Goal: Task Accomplishment & Management: Use online tool/utility

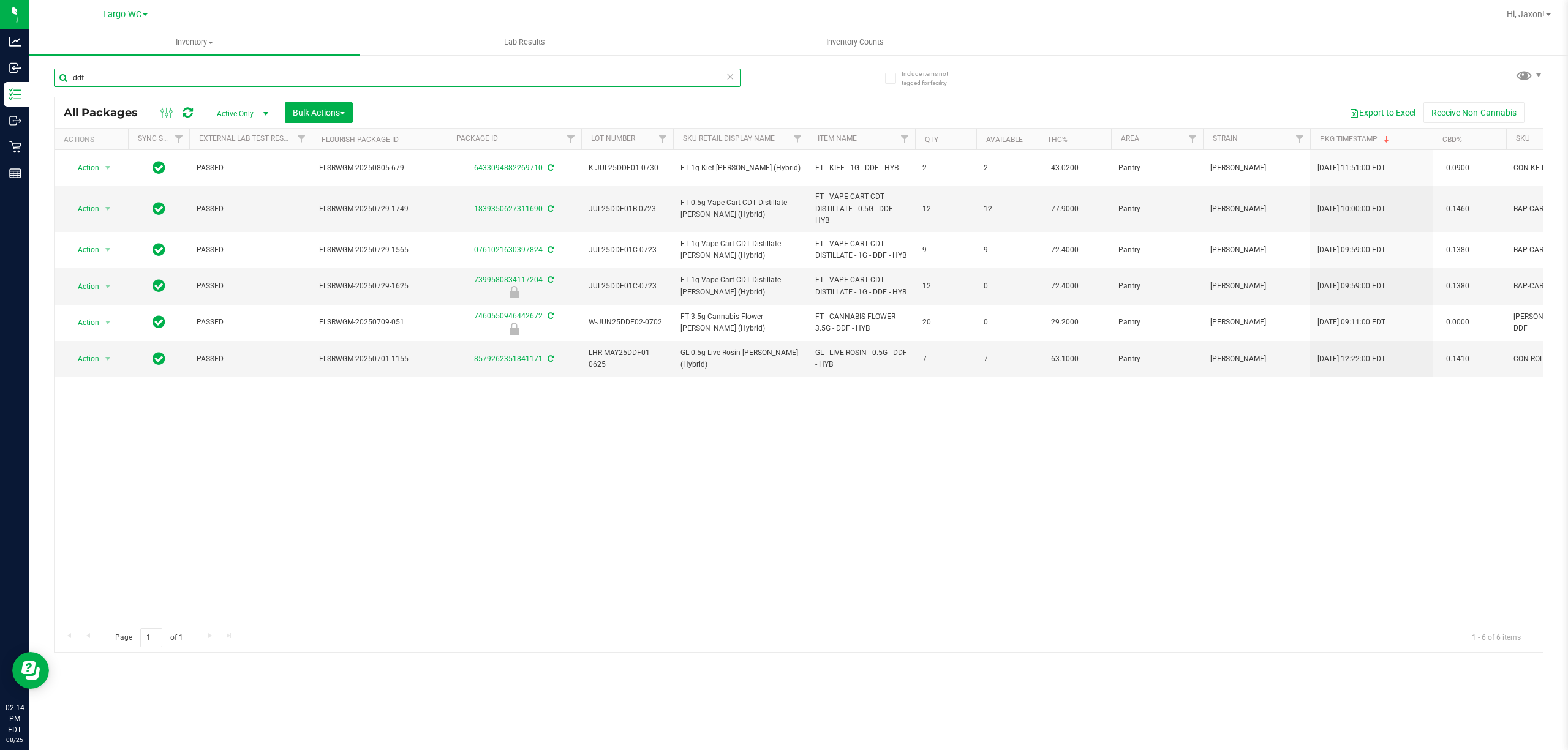
click at [124, 70] on input "ddf" at bounding box center [397, 78] width 687 height 18
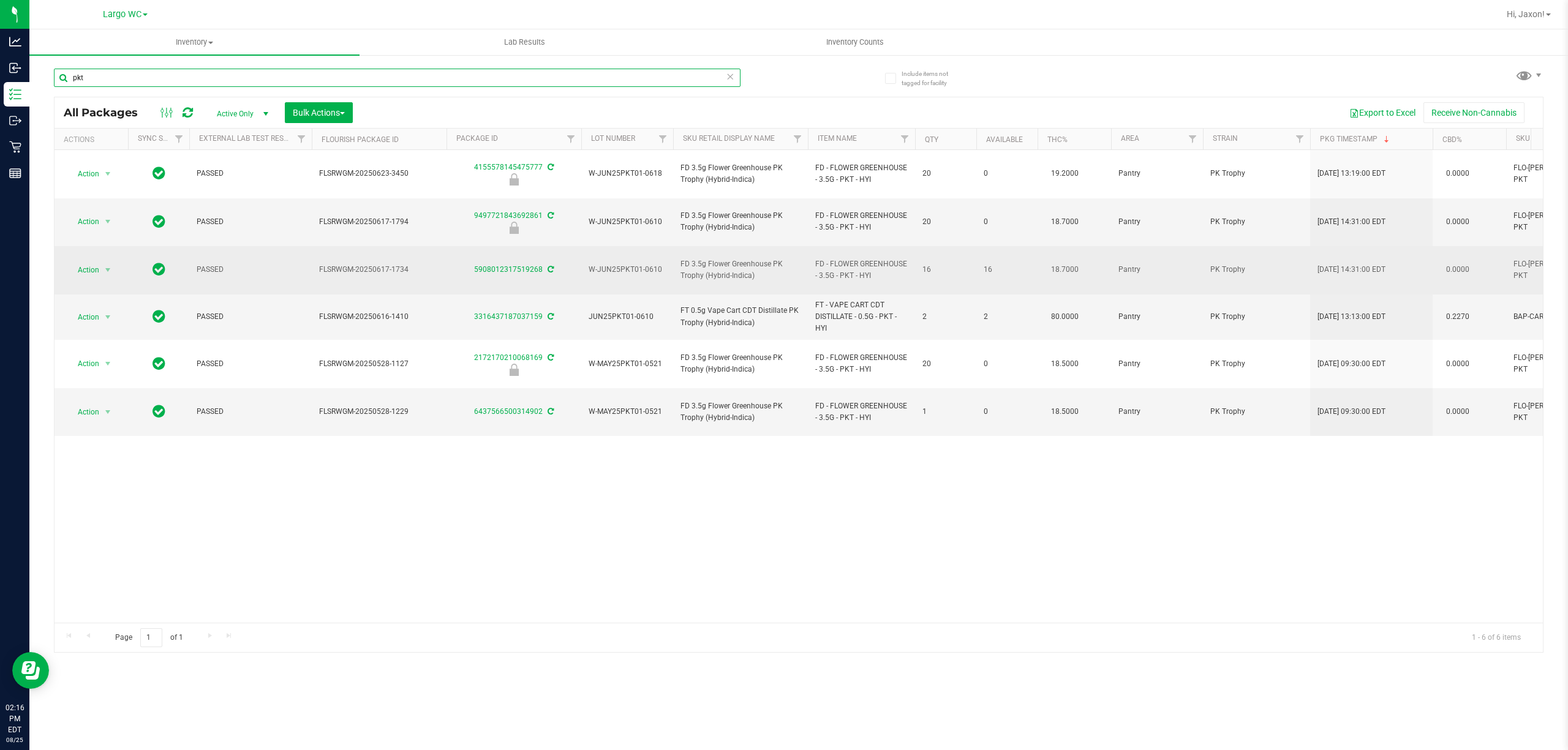
type input "pkt"
click at [1029, 252] on td "16" at bounding box center [1007, 270] width 61 height 49
click at [113, 265] on span "select" at bounding box center [108, 270] width 10 height 10
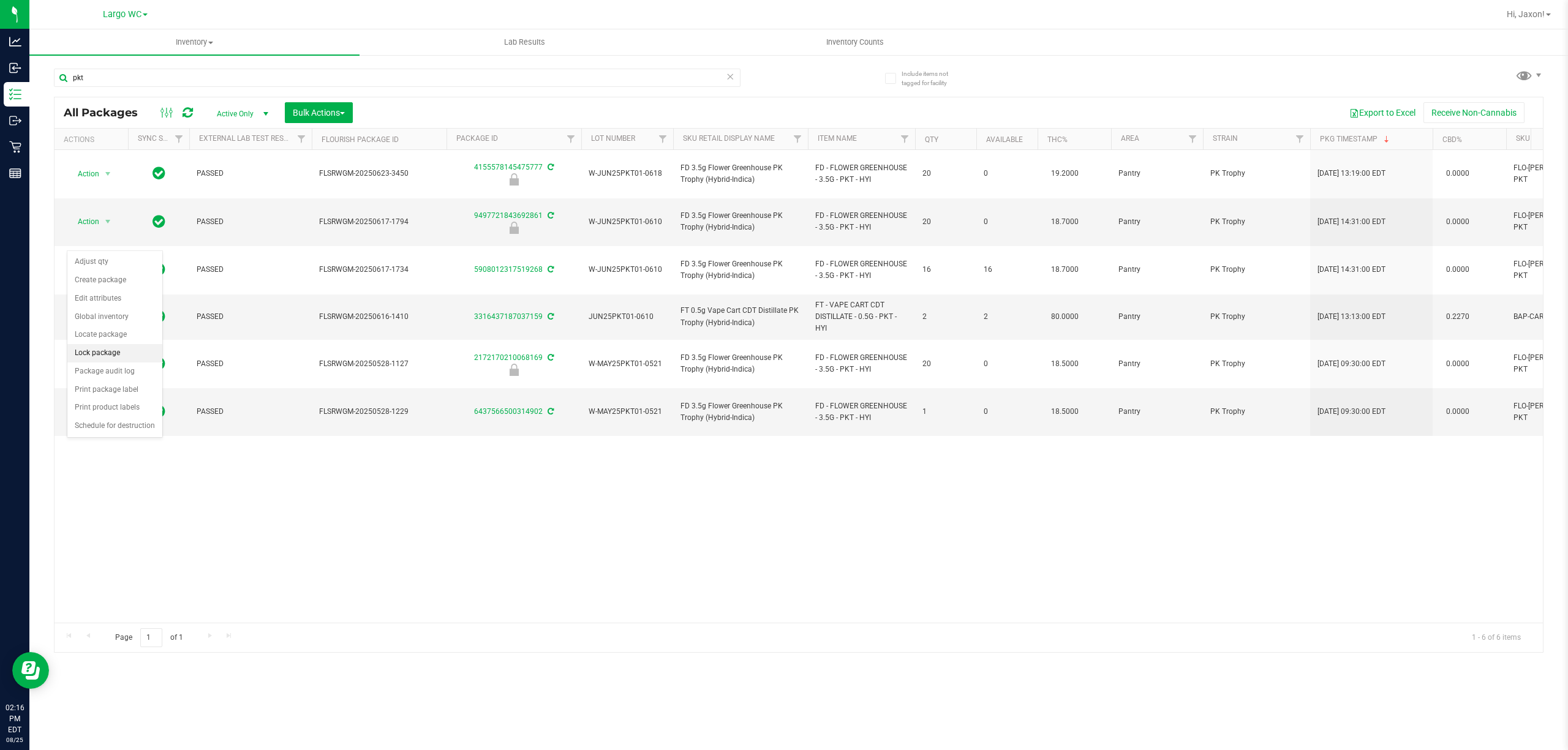
click at [89, 356] on li "Lock package" at bounding box center [114, 354] width 95 height 18
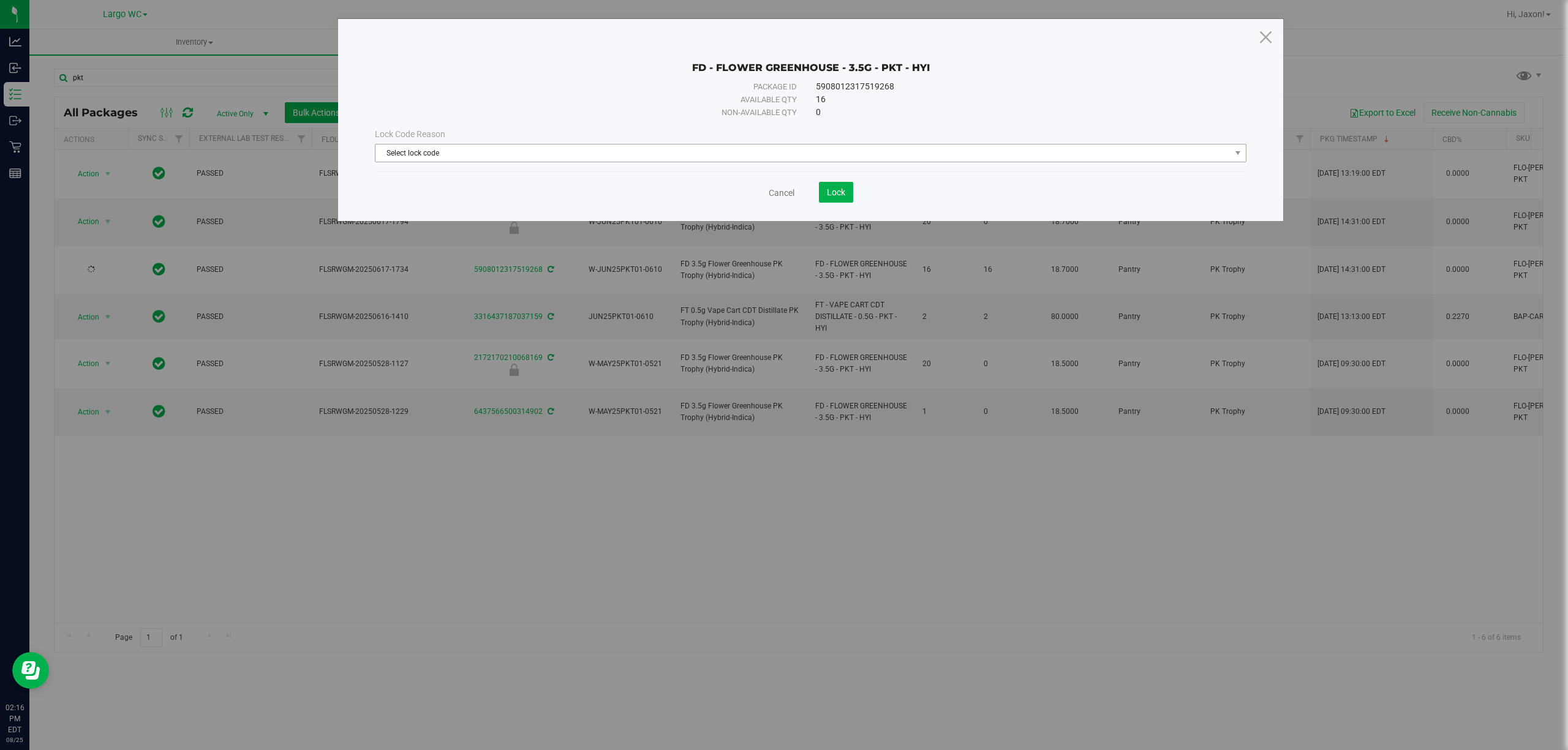
click at [492, 152] on span "Select lock code" at bounding box center [803, 153] width 855 height 17
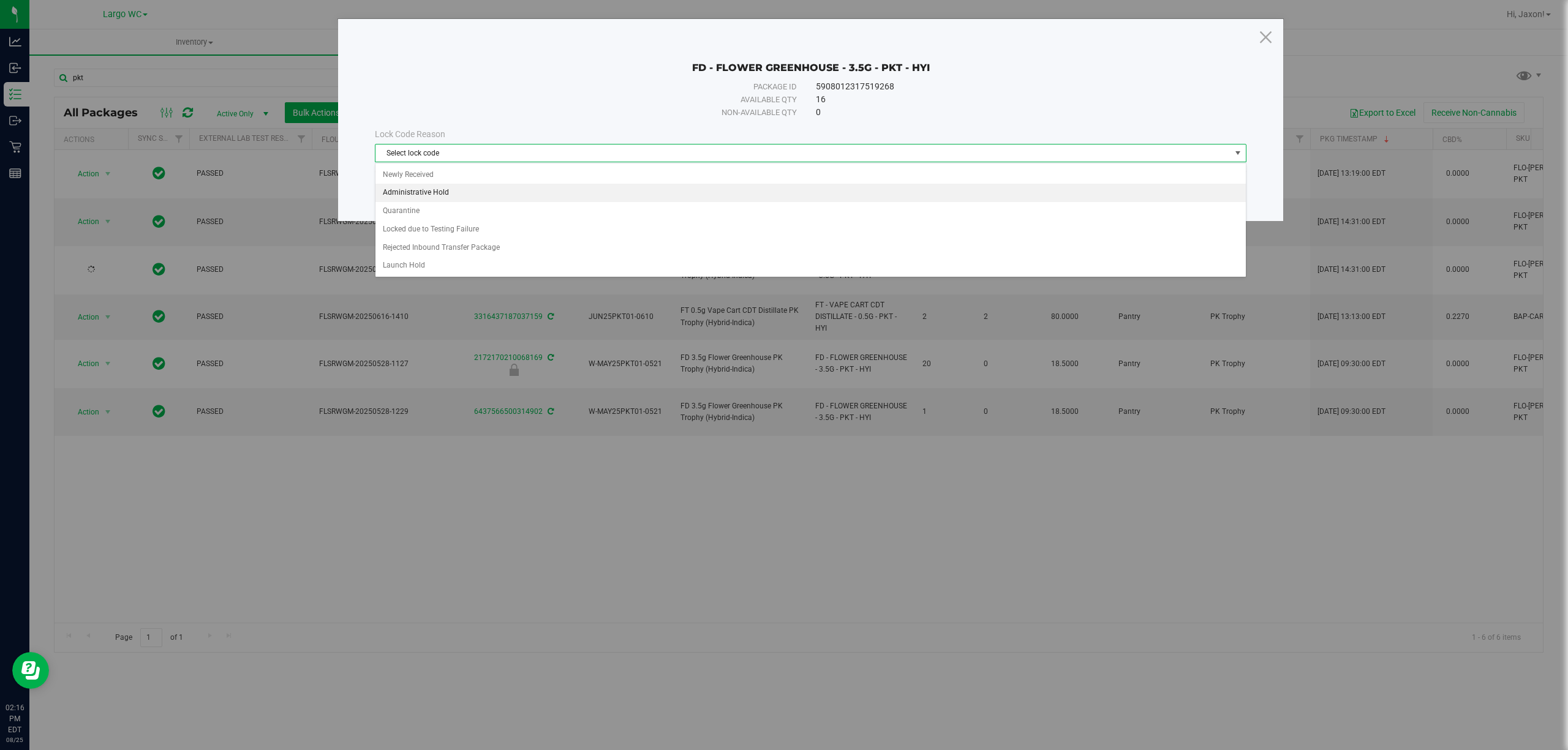
click at [447, 194] on li "Administrative Hold" at bounding box center [810, 193] width 870 height 18
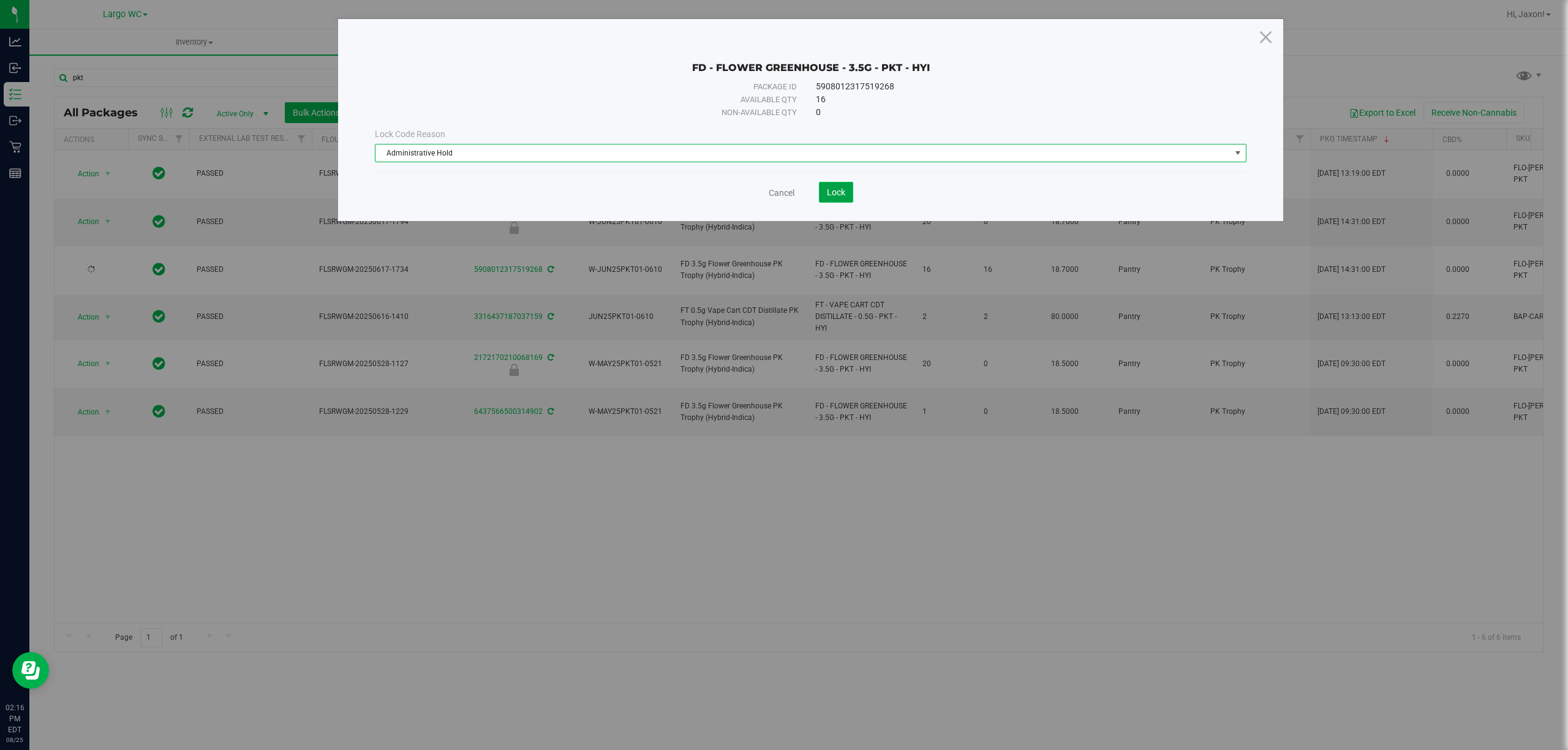
click at [839, 193] on span "Lock" at bounding box center [836, 192] width 18 height 10
